Goal: Task Accomplishment & Management: Use online tool/utility

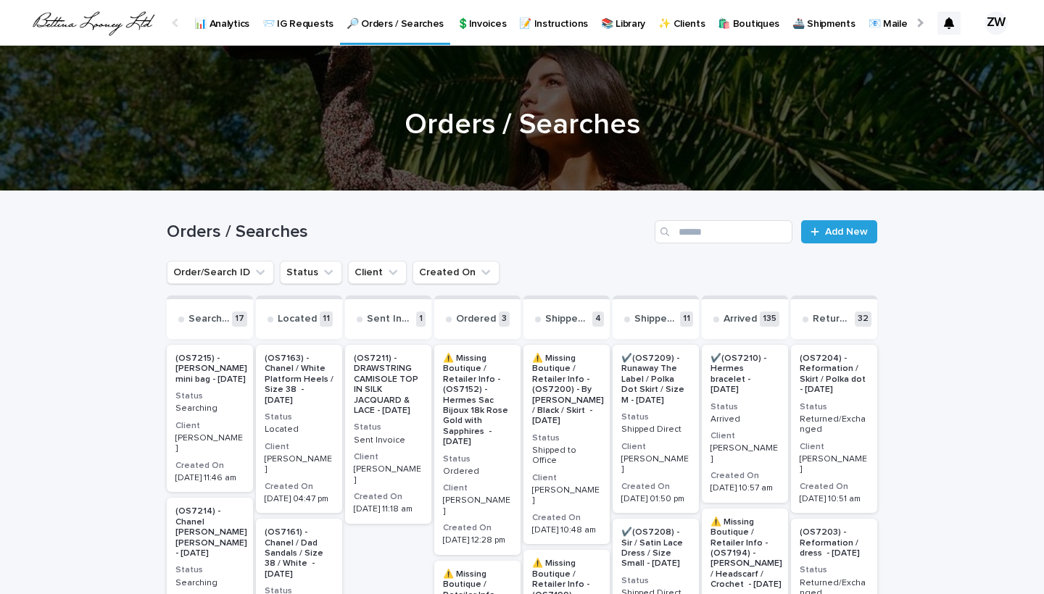
click at [471, 24] on p "💲Invoices" at bounding box center [481, 15] width 49 height 30
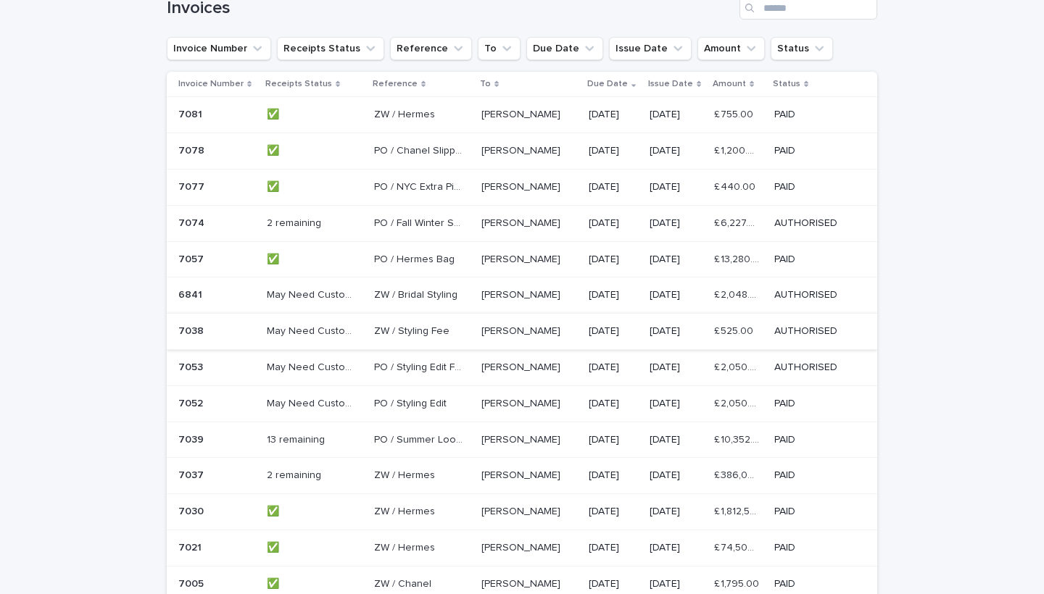
scroll to position [261, 0]
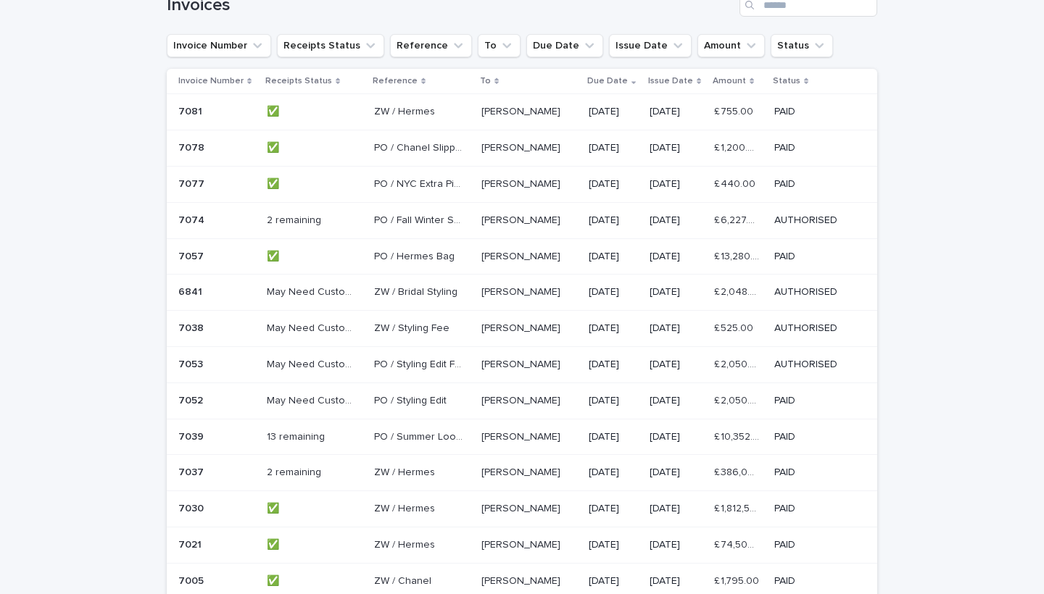
click at [354, 437] on div "13 remaining 13 remaining" at bounding box center [315, 437] width 96 height 24
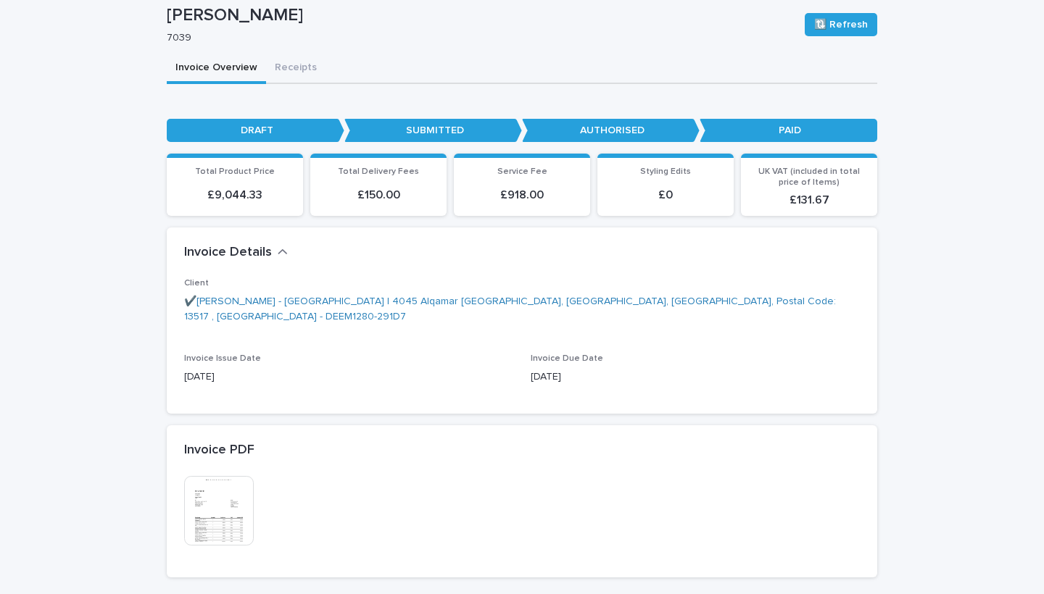
scroll to position [157, 0]
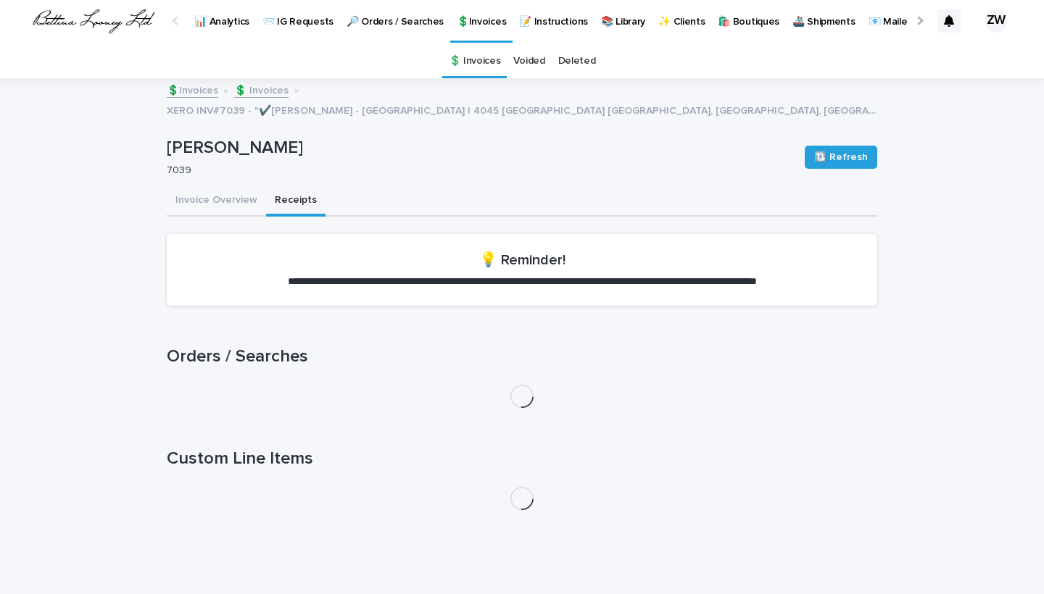
click at [290, 46] on div "**********" at bounding box center [522, 296] width 1044 height 597
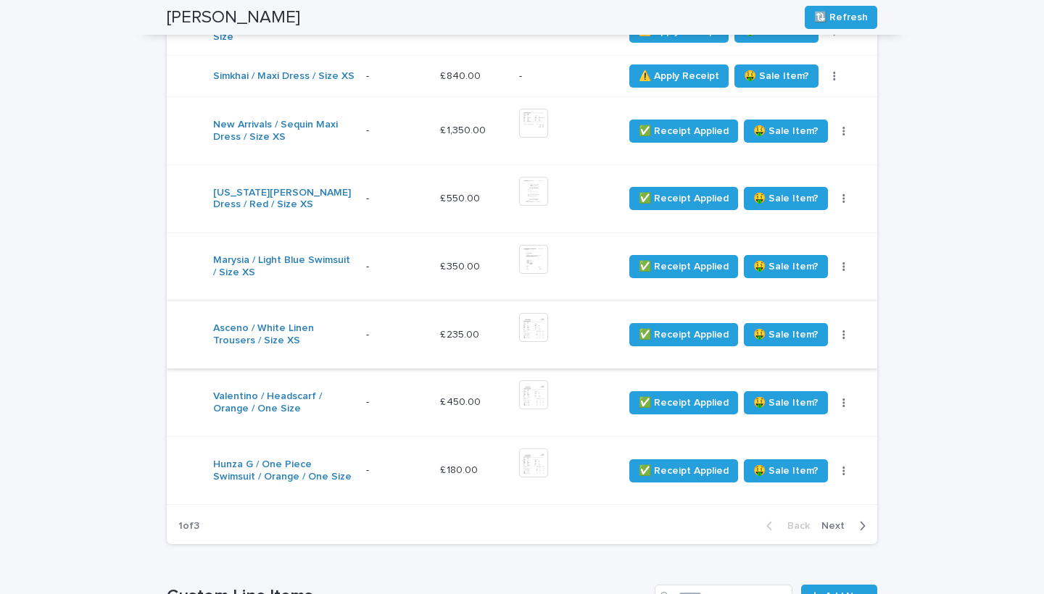
scroll to position [549, 0]
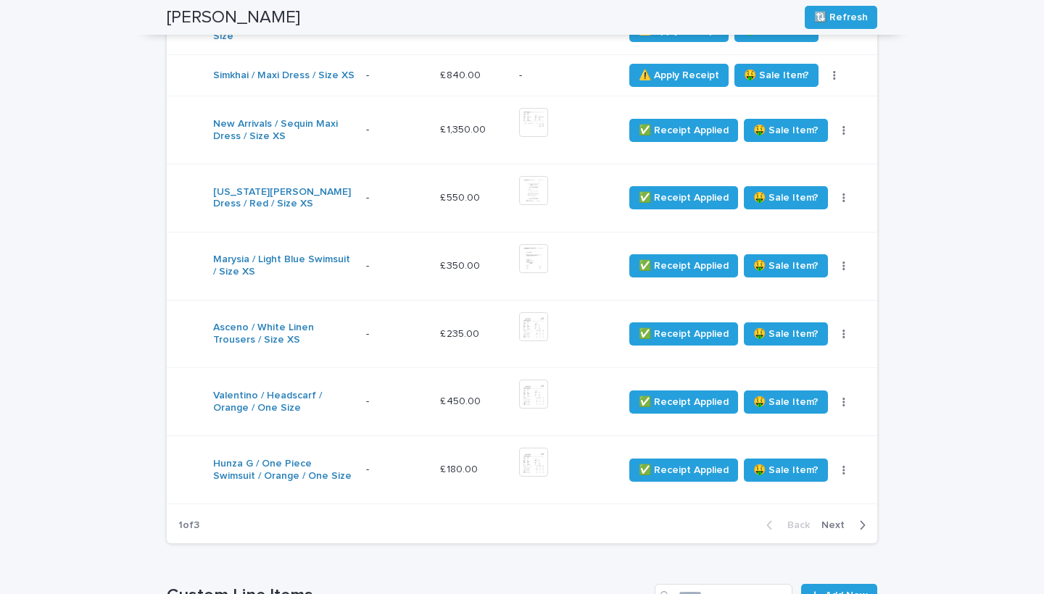
click at [834, 520] on span "Next" at bounding box center [837, 525] width 32 height 10
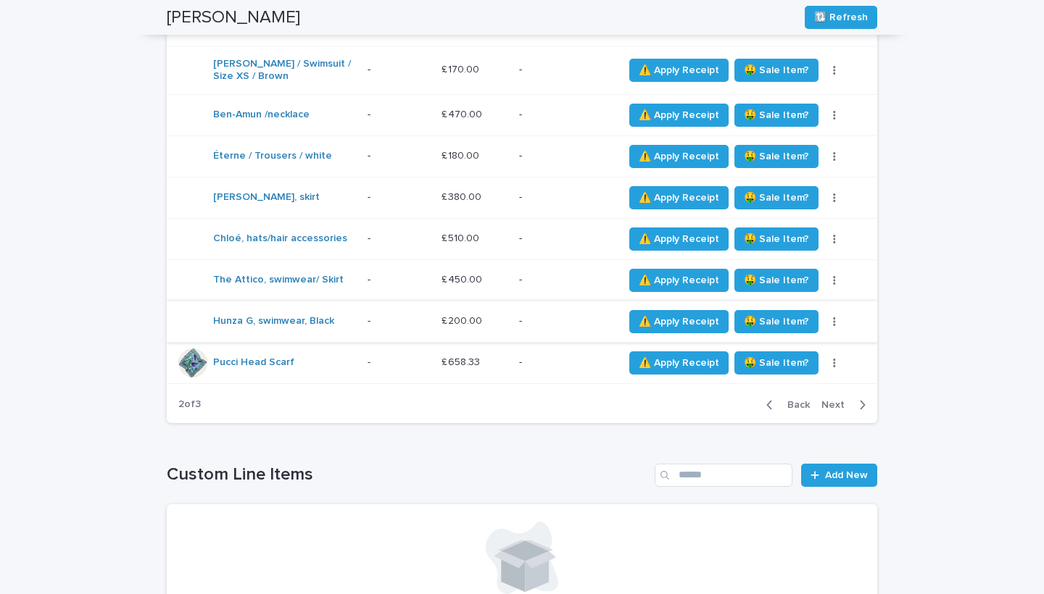
scroll to position [523, 0]
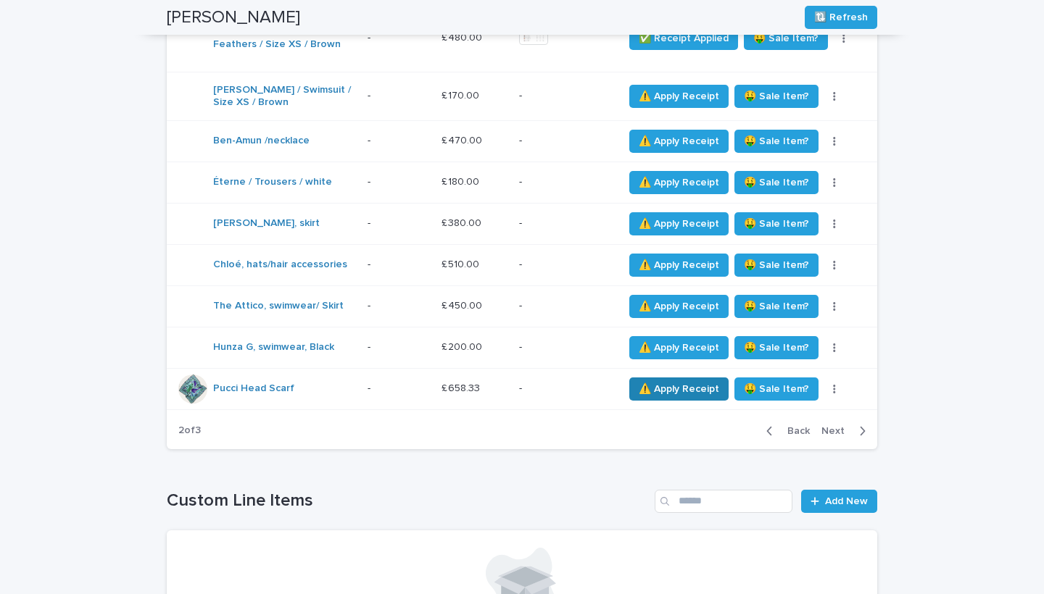
click at [678, 388] on span "⚠️ Apply Receipt" at bounding box center [679, 389] width 80 height 14
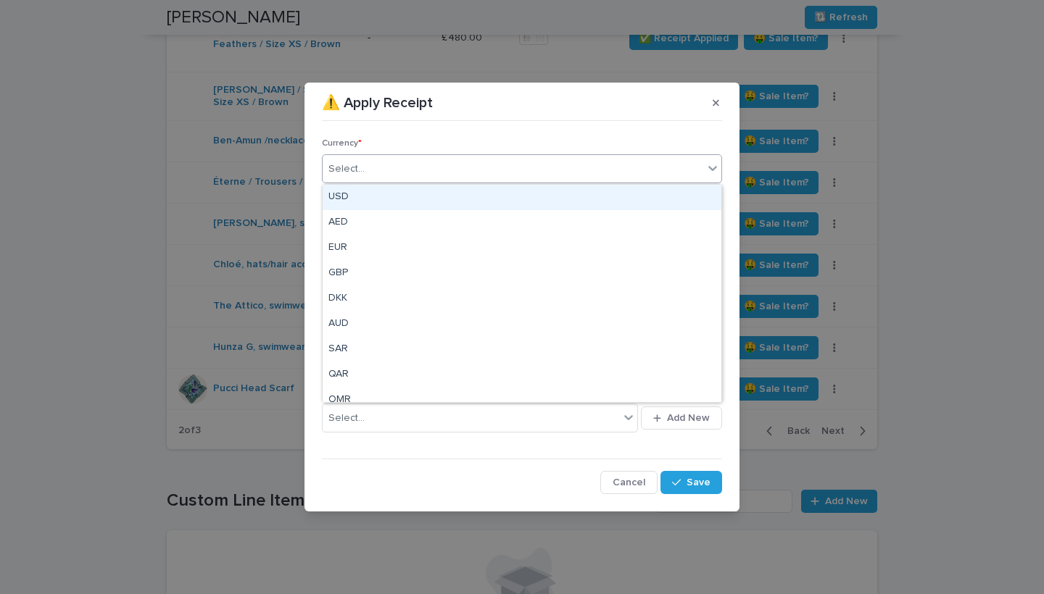
click at [354, 168] on div "Select..." at bounding box center [346, 169] width 36 height 15
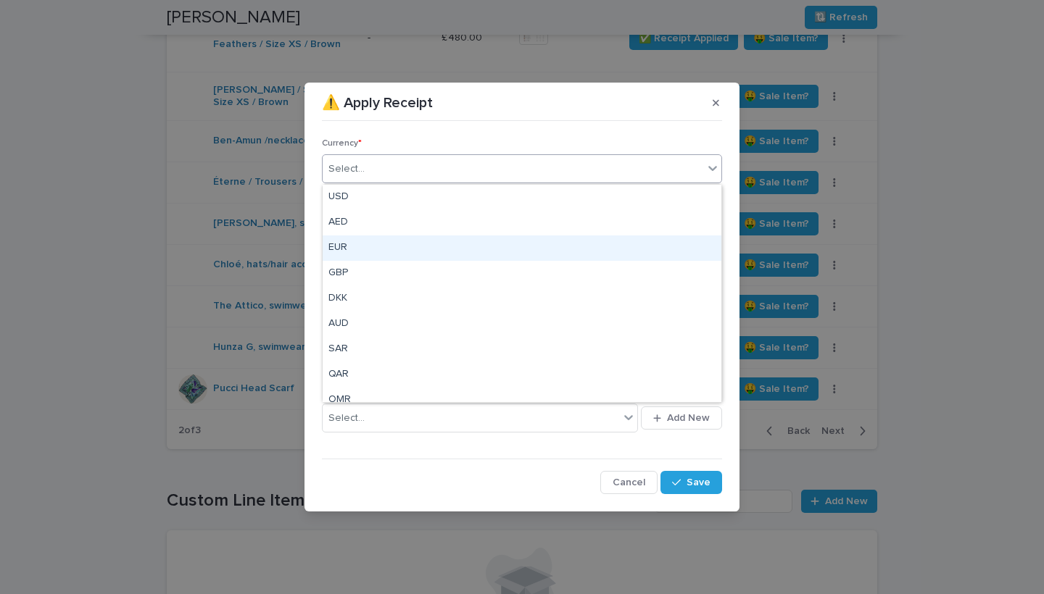
click at [350, 244] on div "EUR" at bounding box center [522, 248] width 399 height 25
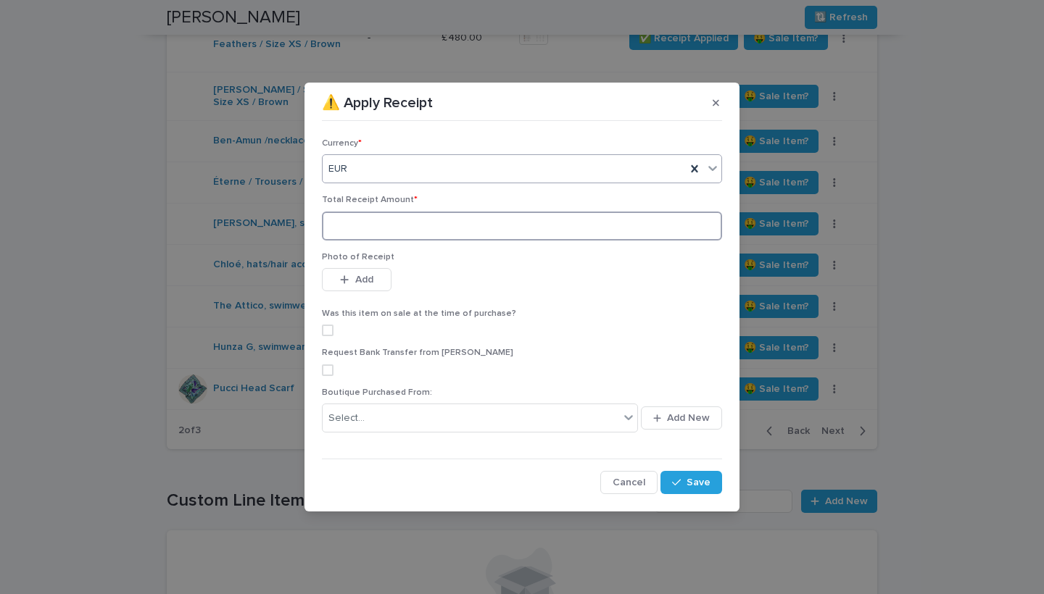
click at [349, 221] on input at bounding box center [522, 226] width 400 height 29
type input "***"
click at [357, 275] on span "Add" at bounding box center [364, 280] width 18 height 10
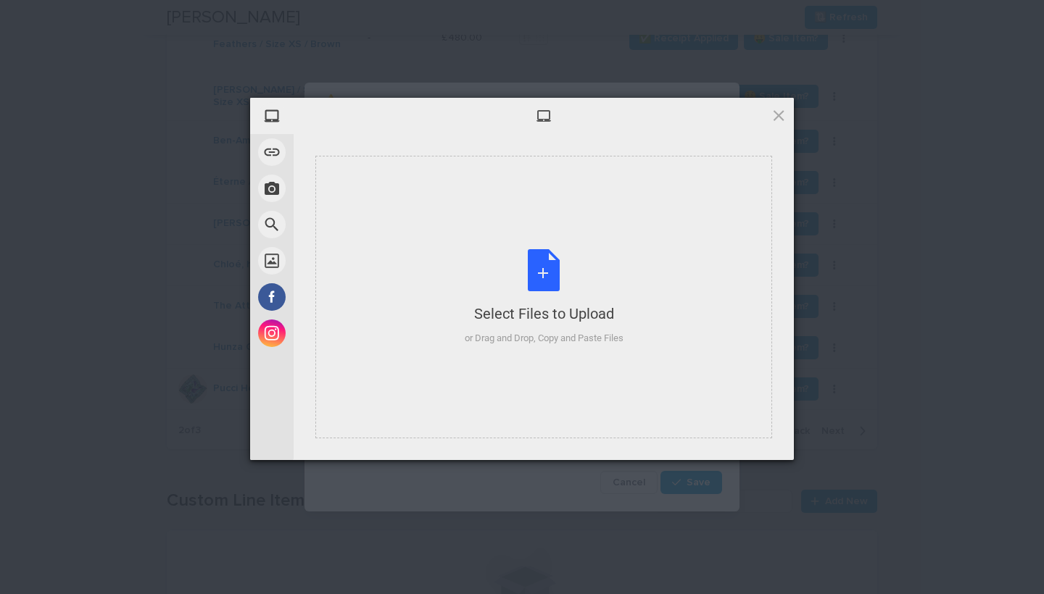
click at [478, 236] on div "Select Files to Upload or Drag and Drop, Copy and Paste Files" at bounding box center [543, 297] width 457 height 283
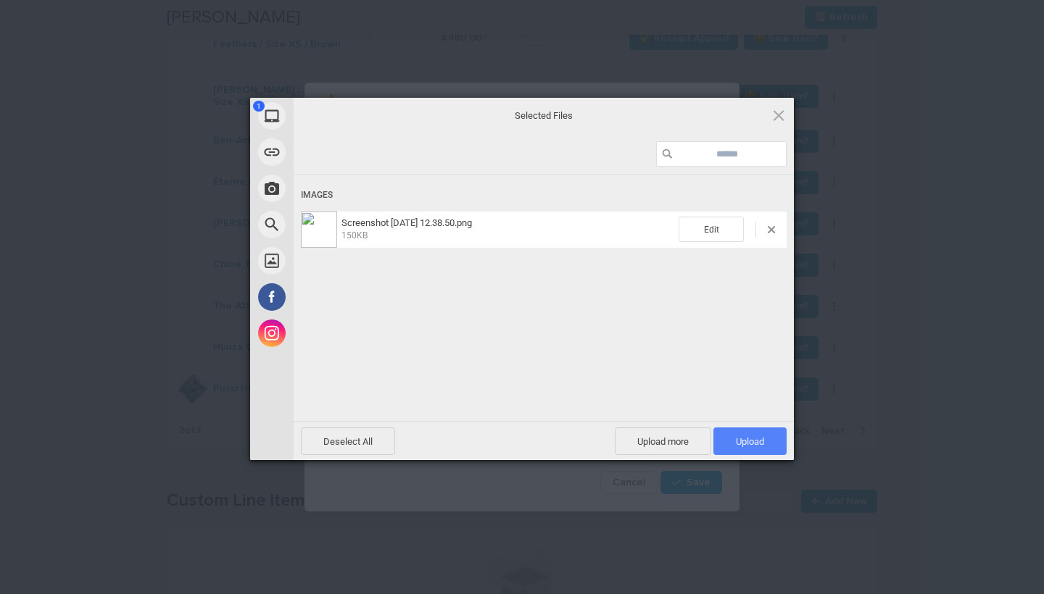
click at [768, 443] on span "Upload 1" at bounding box center [749, 442] width 73 height 28
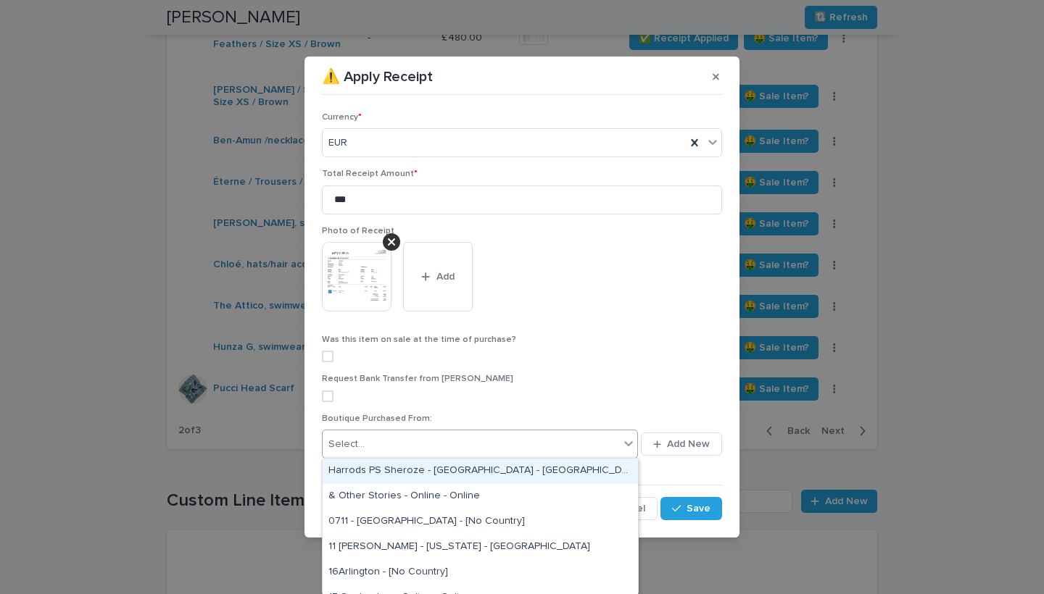
click at [351, 441] on div "Select..." at bounding box center [346, 444] width 36 height 15
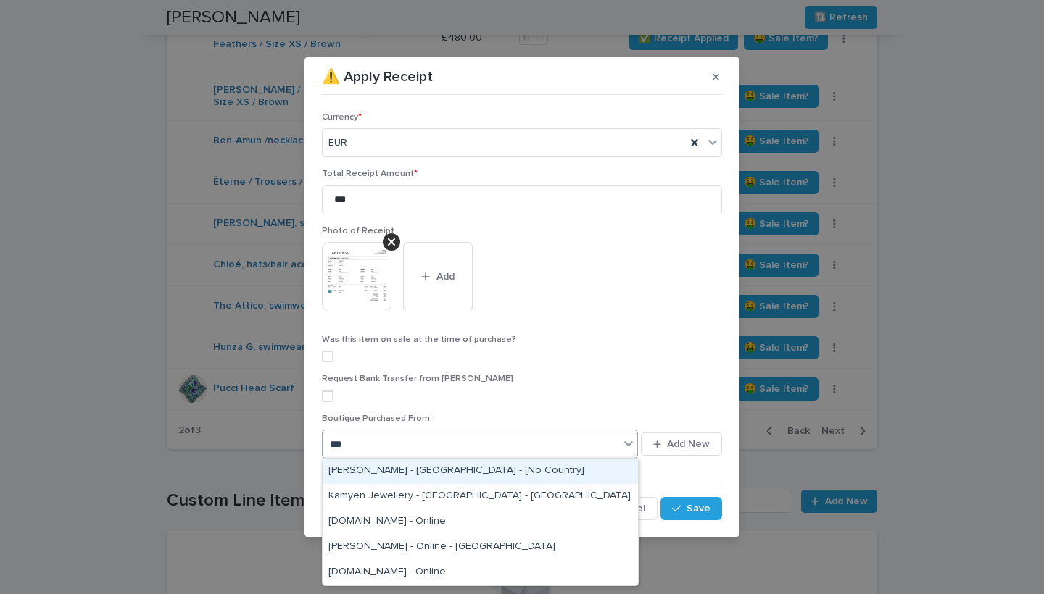
type input "****"
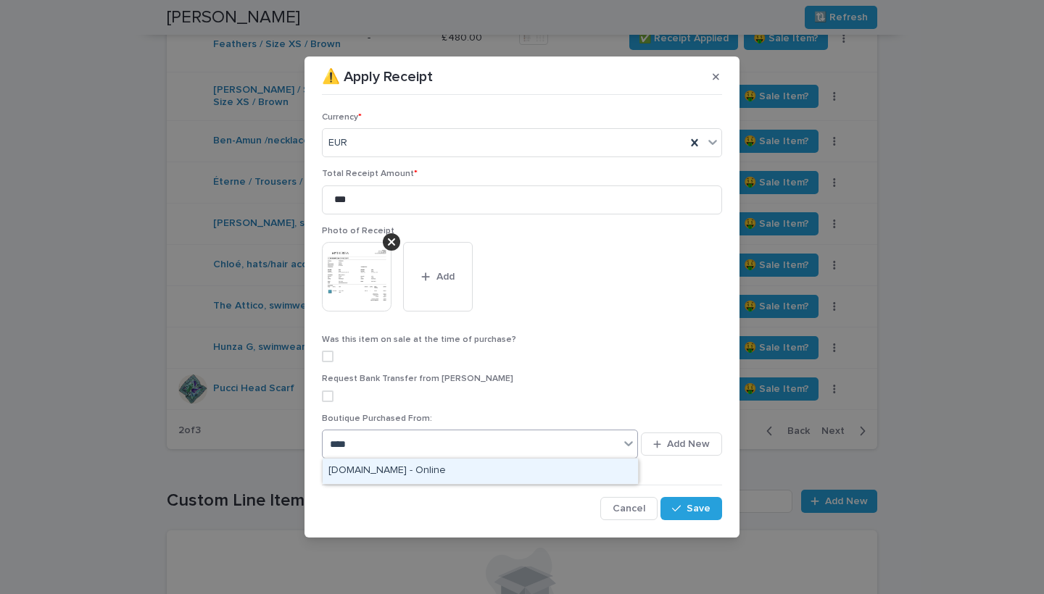
click at [495, 477] on div "[DOMAIN_NAME] - Online" at bounding box center [480, 471] width 315 height 25
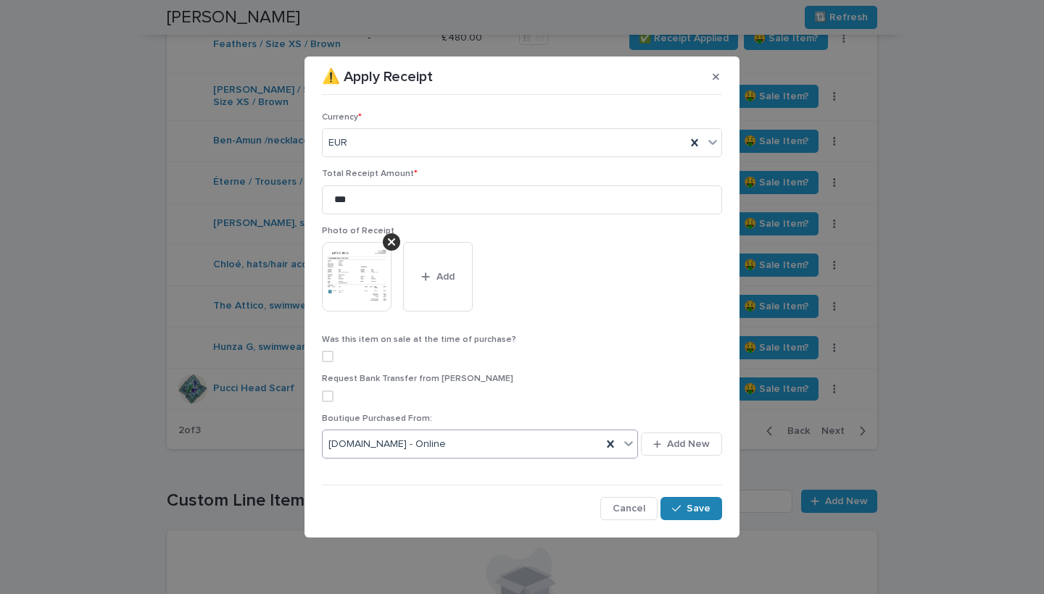
click at [694, 512] on span "Save" at bounding box center [698, 509] width 24 height 10
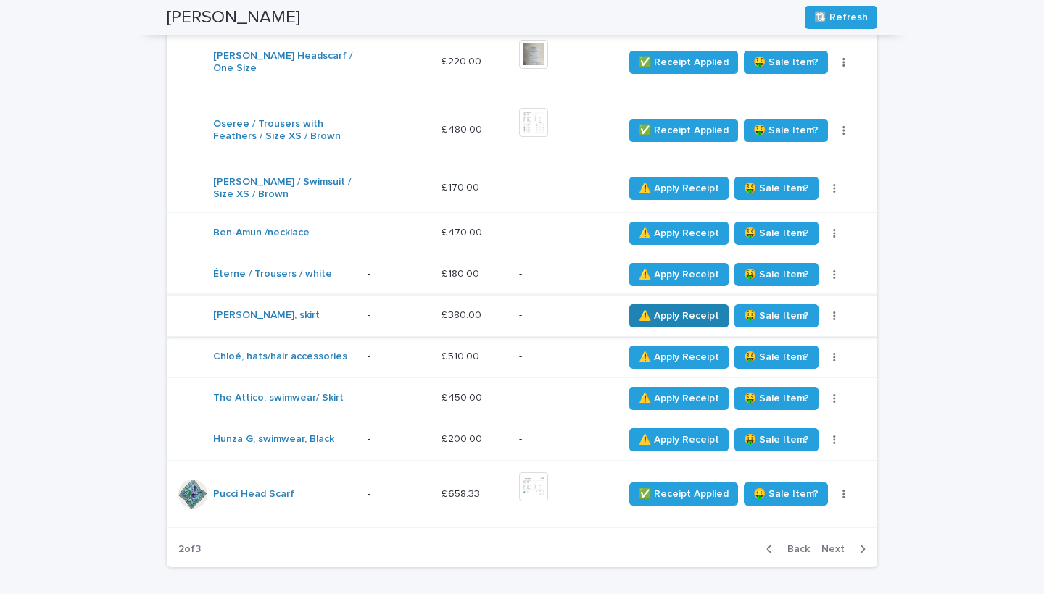
scroll to position [439, 0]
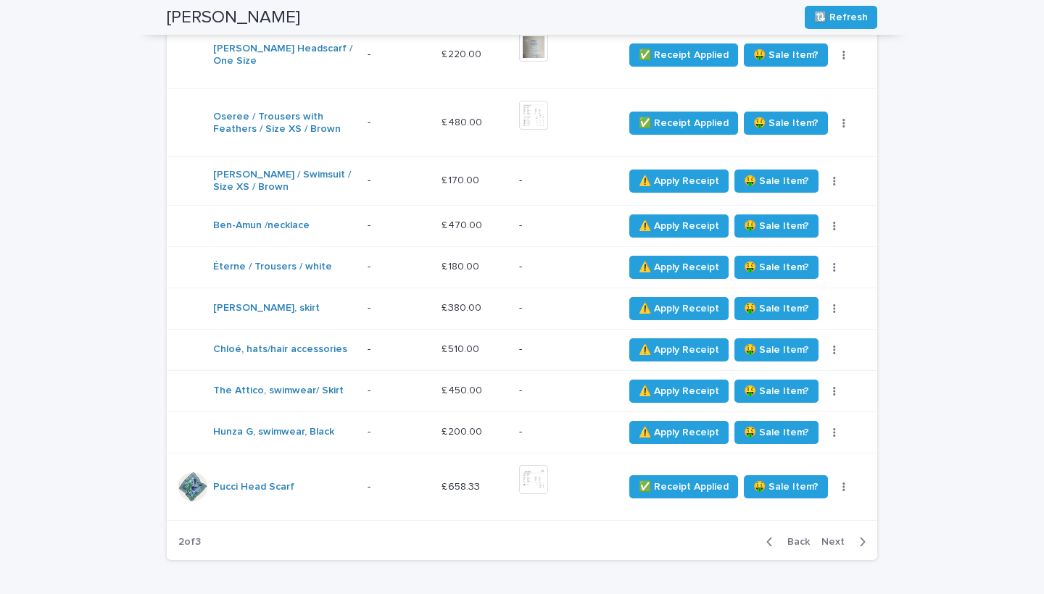
click at [771, 541] on icon "button" at bounding box center [769, 542] width 5 height 9
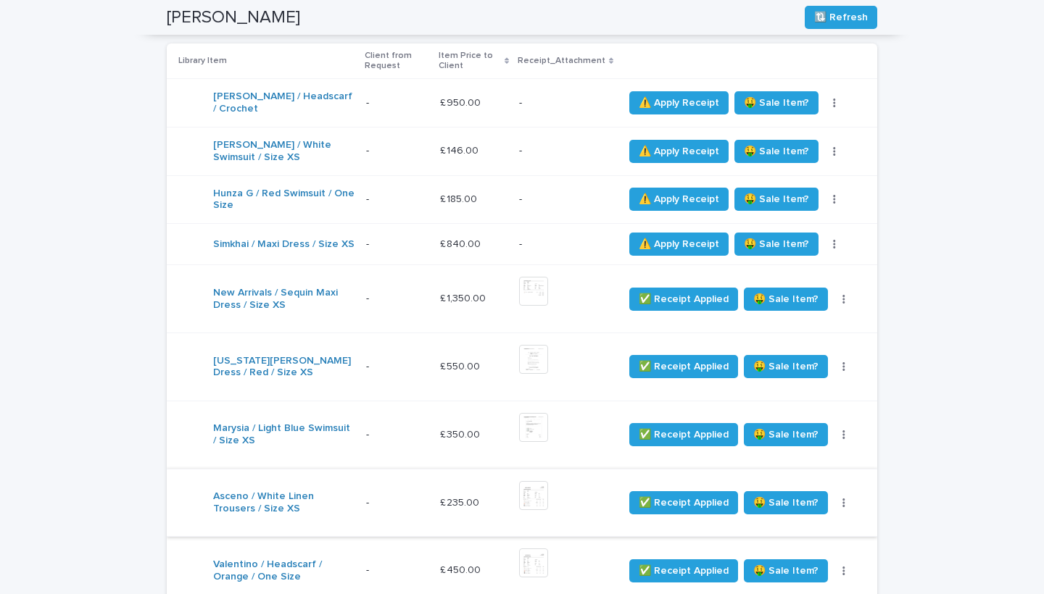
scroll to position [377, 0]
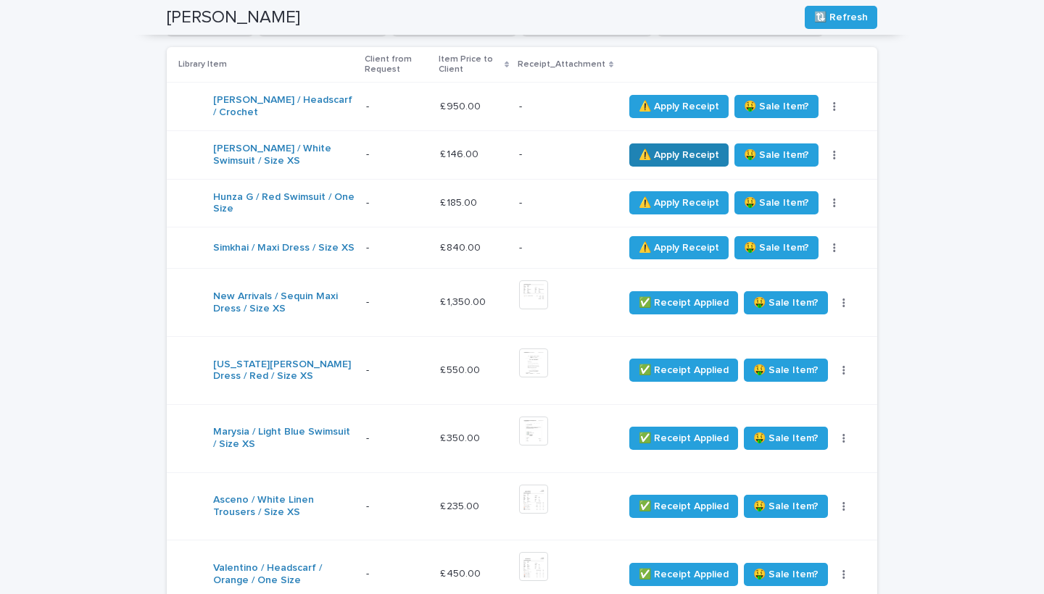
click at [662, 152] on span "⚠️ Apply Receipt" at bounding box center [679, 155] width 80 height 14
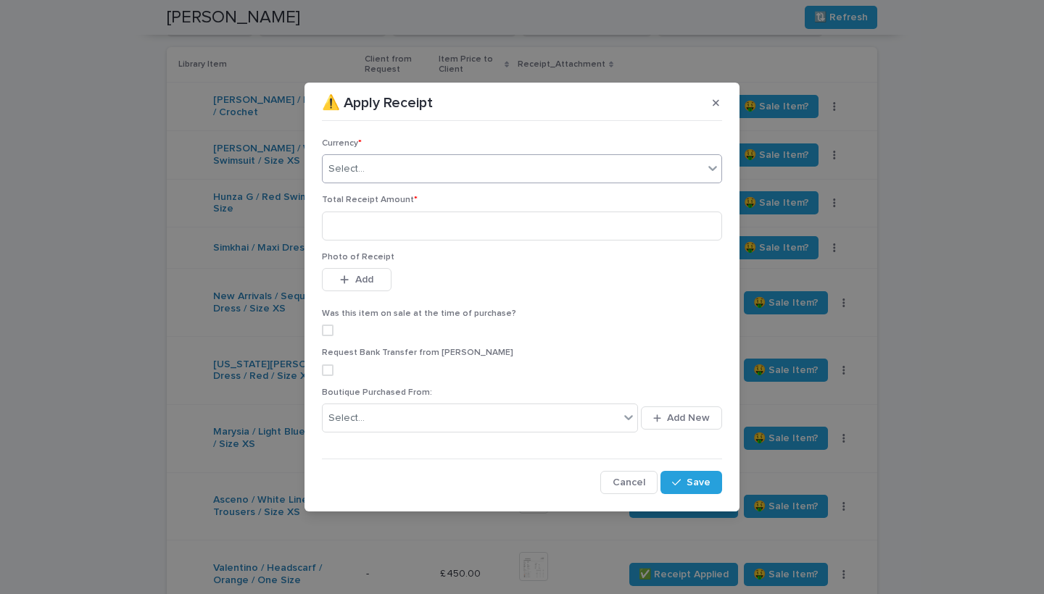
click at [390, 174] on div "Select..." at bounding box center [513, 169] width 381 height 24
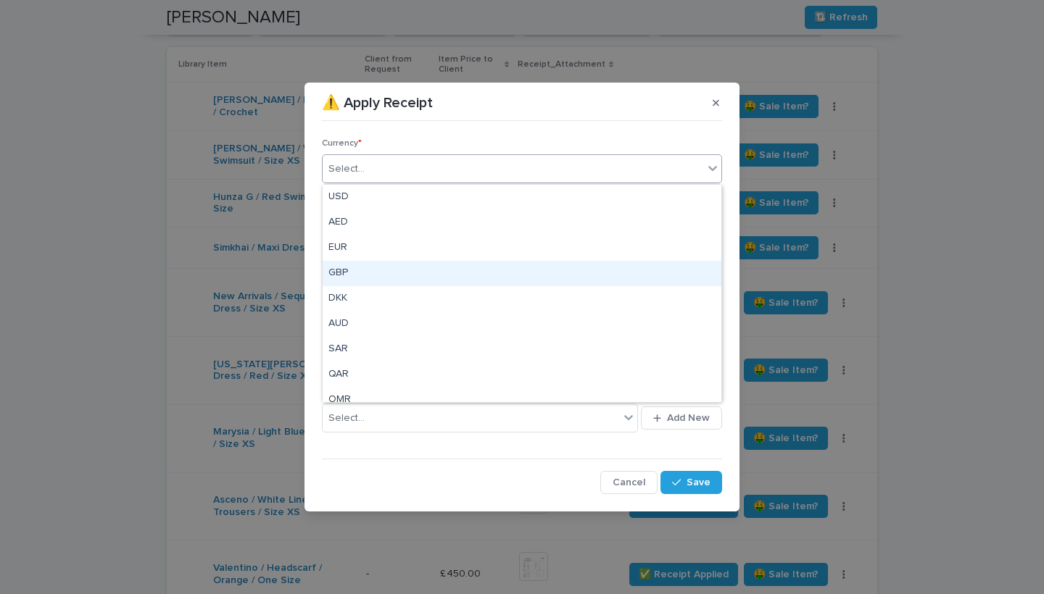
click at [380, 276] on div "GBP" at bounding box center [522, 273] width 399 height 25
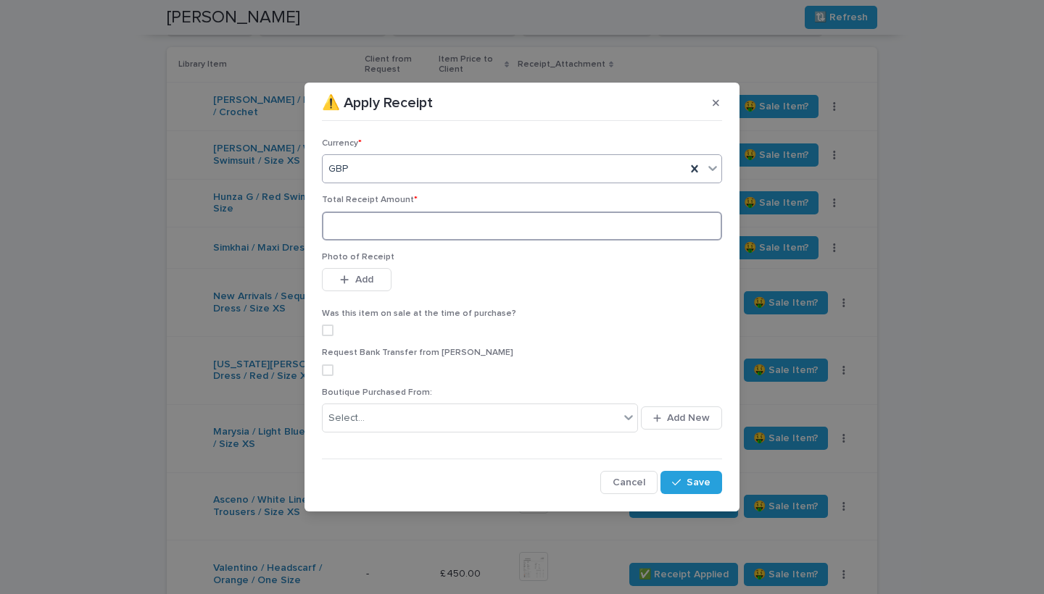
click at [382, 225] on input at bounding box center [522, 226] width 400 height 29
type input "***"
click at [352, 266] on div "Photo of Receipt This file cannot be opened Download File Add" at bounding box center [522, 280] width 400 height 57
click at [352, 275] on button "Add" at bounding box center [357, 279] width 70 height 23
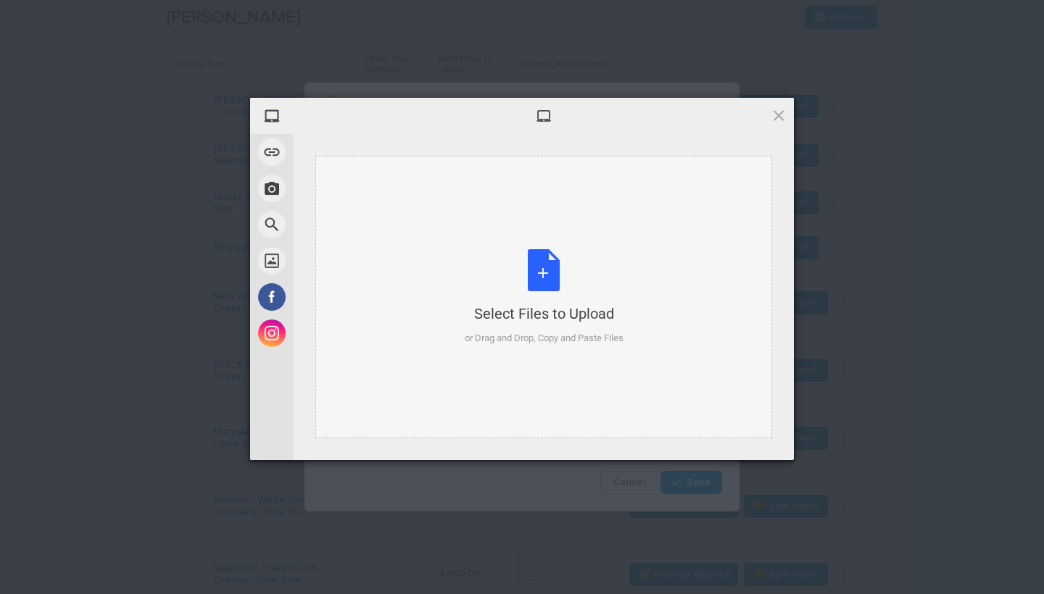
click at [473, 286] on div "Select Files to Upload or Drag and Drop, Copy and Paste Files" at bounding box center [544, 297] width 159 height 96
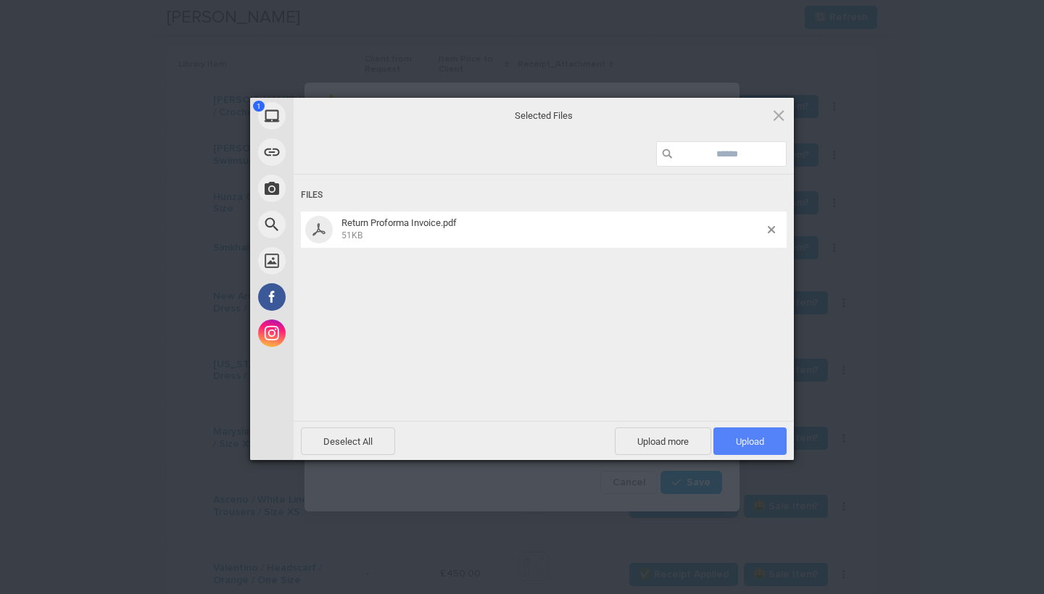
click at [740, 434] on span "Upload 1" at bounding box center [749, 442] width 73 height 28
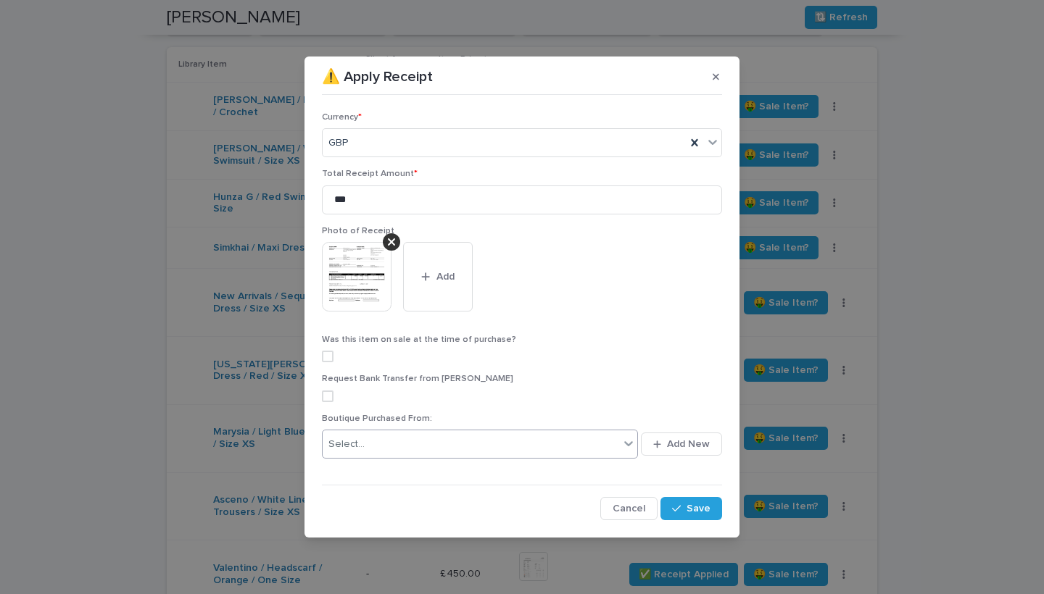
click at [397, 436] on div "Select..." at bounding box center [471, 445] width 296 height 24
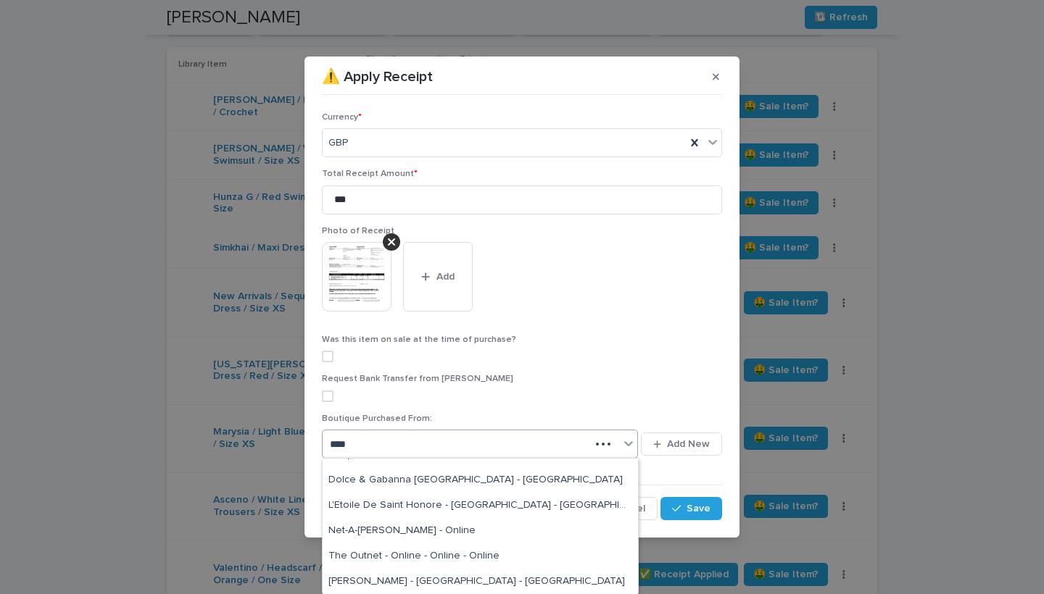
scroll to position [0, 0]
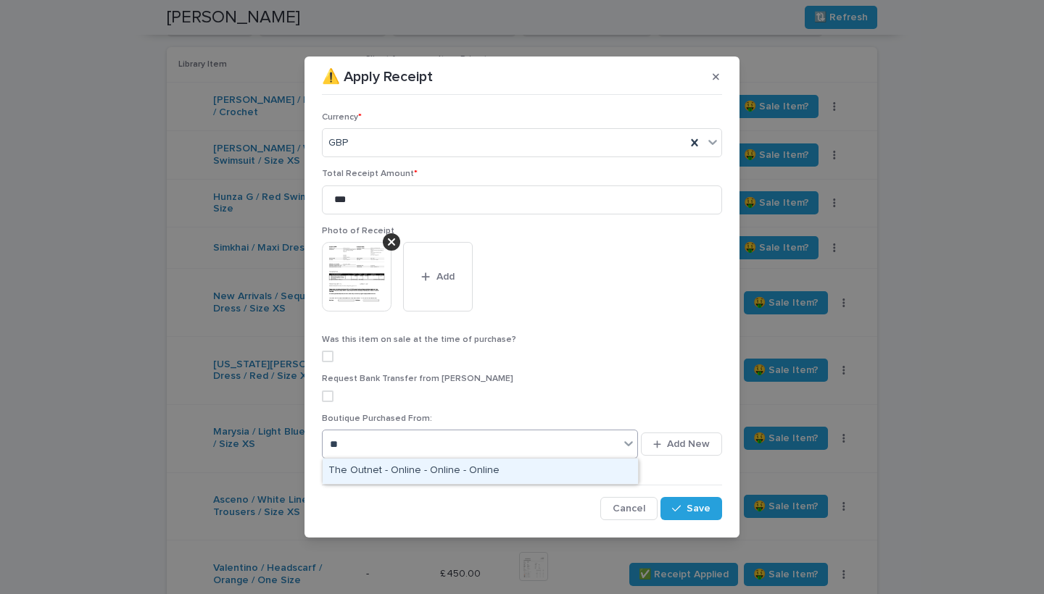
type input "*"
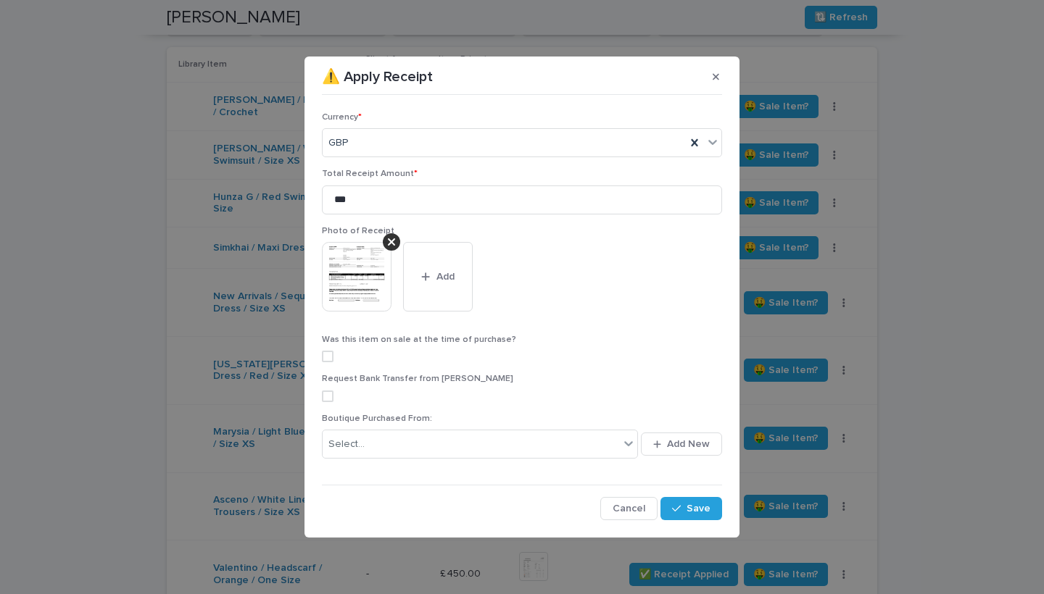
click at [558, 316] on div "This file cannot be opened Download File Add" at bounding box center [522, 282] width 400 height 81
click at [674, 516] on button "Save" at bounding box center [691, 508] width 62 height 23
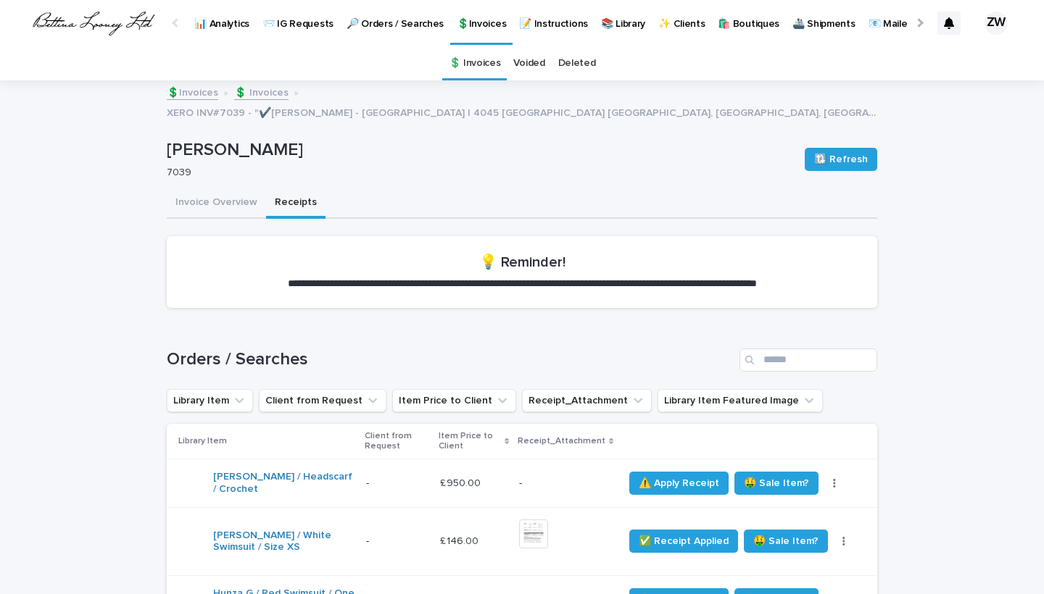
click at [383, 23] on p "🔎 Orders / Searches" at bounding box center [394, 15] width 97 height 30
